Goal: Use online tool/utility: Utilize a website feature to perform a specific function

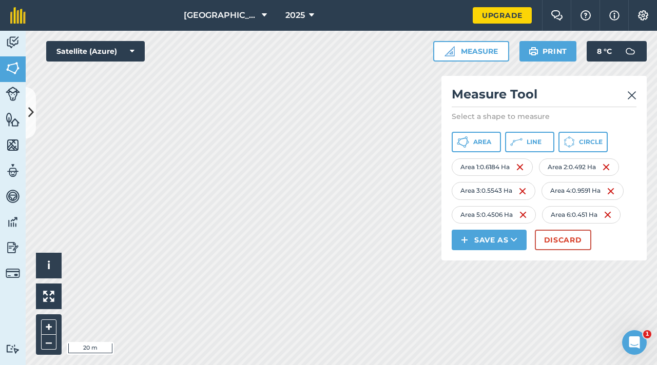
click at [621, 91] on h2 "Measure Tool" at bounding box center [543, 96] width 185 height 21
click at [629, 92] on img at bounding box center [631, 95] width 9 height 12
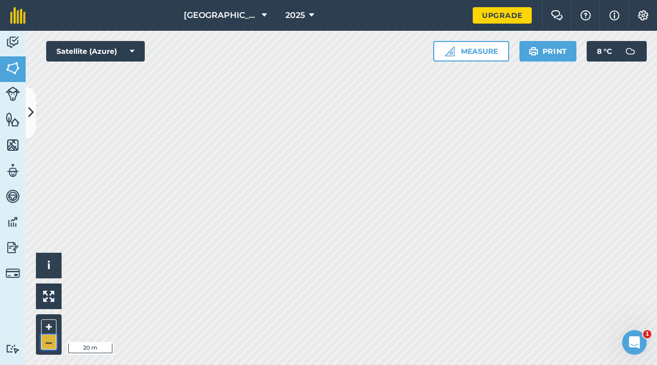
click at [45, 341] on button "–" at bounding box center [48, 342] width 15 height 15
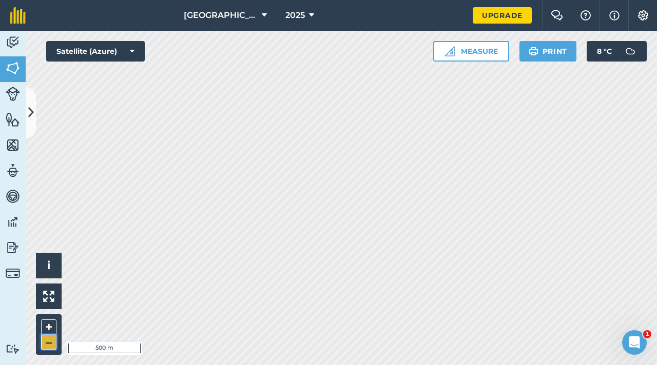
click at [45, 341] on button "–" at bounding box center [48, 342] width 15 height 15
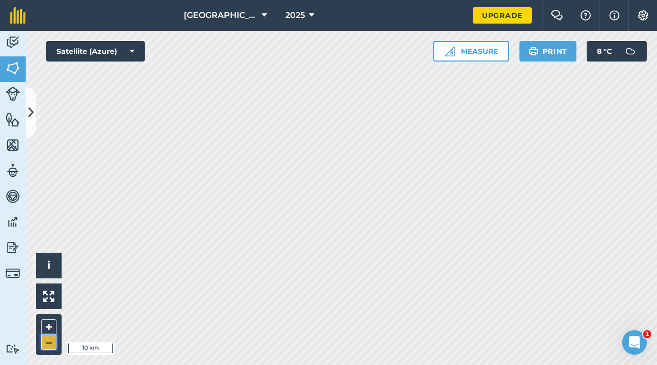
click at [45, 341] on button "–" at bounding box center [48, 342] width 15 height 15
click at [455, 57] on button "Measure" at bounding box center [471, 51] width 76 height 21
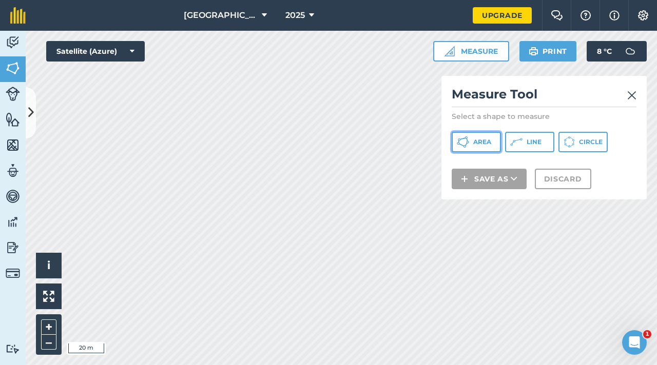
click at [480, 145] on span "Area" at bounding box center [482, 142] width 18 height 8
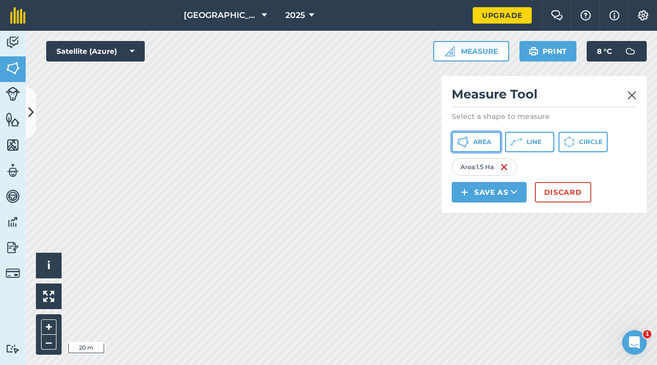
click at [463, 142] on icon at bounding box center [463, 142] width 12 height 12
click at [464, 149] on button "Area" at bounding box center [475, 142] width 49 height 21
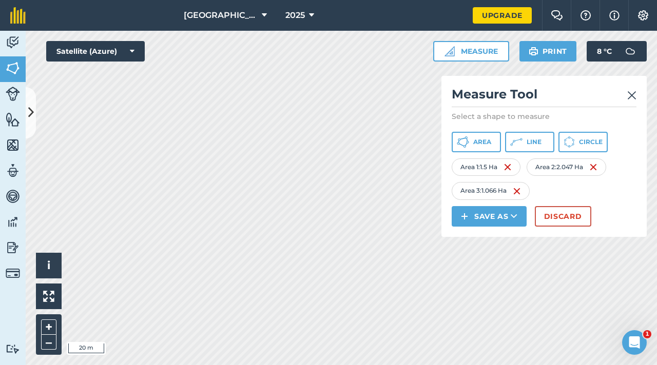
click at [381, 28] on div "[GEOGRAPHIC_DATA] 2025 Upgrade Farm Chat Help Info Settings Map printing is not…" at bounding box center [328, 182] width 657 height 365
click at [491, 137] on button "Area" at bounding box center [475, 142] width 49 height 21
click at [140, 46] on button "Satellite (Azure)" at bounding box center [95, 51] width 98 height 21
